Goal: Task Accomplishment & Management: Manage account settings

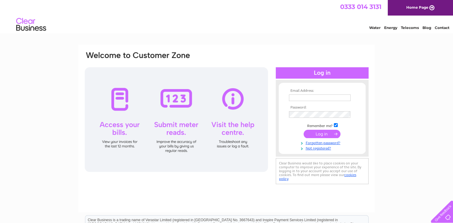
type input "admin@broomhousecentre.org.uk"
click at [321, 135] on input "submit" at bounding box center [321, 134] width 37 height 8
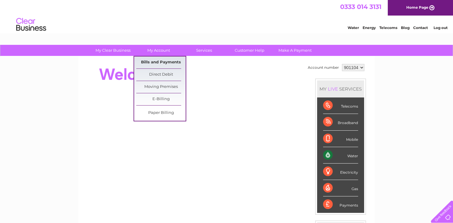
click at [155, 61] on link "Bills and Payments" at bounding box center [160, 63] width 49 height 12
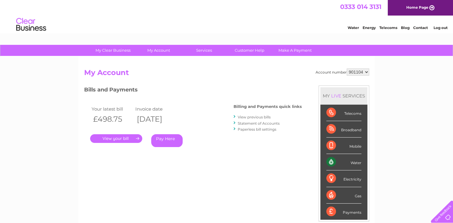
click at [114, 138] on link "." at bounding box center [116, 138] width 52 height 9
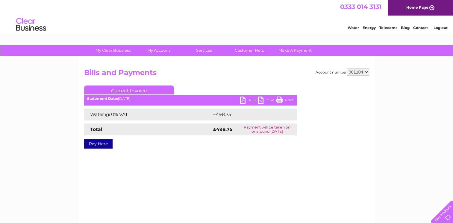
click at [246, 100] on link "PDF" at bounding box center [249, 101] width 18 height 9
